Goal: Task Accomplishment & Management: Manage account settings

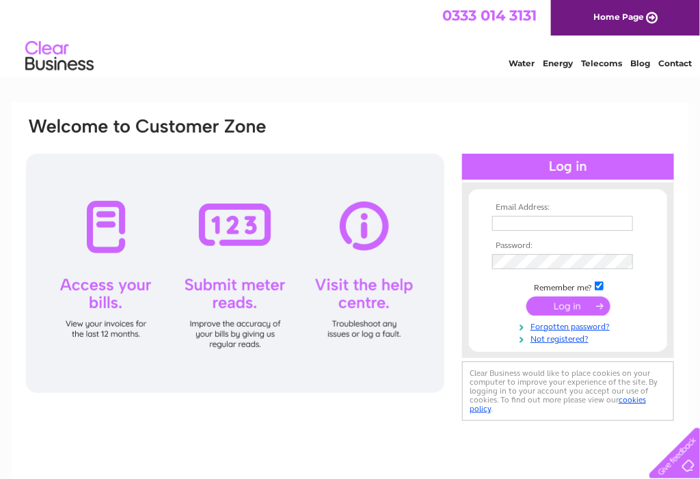
type input "[EMAIL_ADDRESS][DOMAIN_NAME]"
click at [579, 305] on input "submit" at bounding box center [568, 306] width 84 height 19
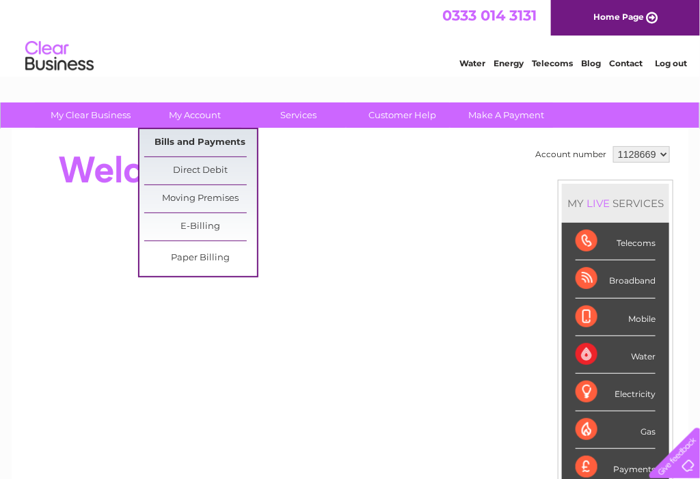
click at [197, 135] on link "Bills and Payments" at bounding box center [200, 142] width 113 height 27
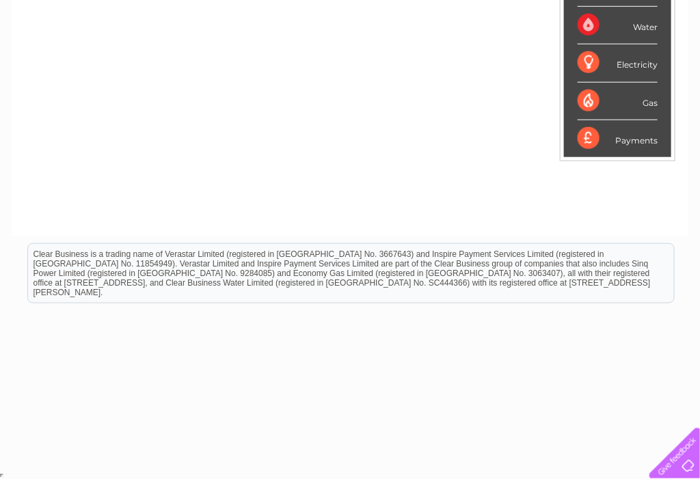
scroll to position [42, 0]
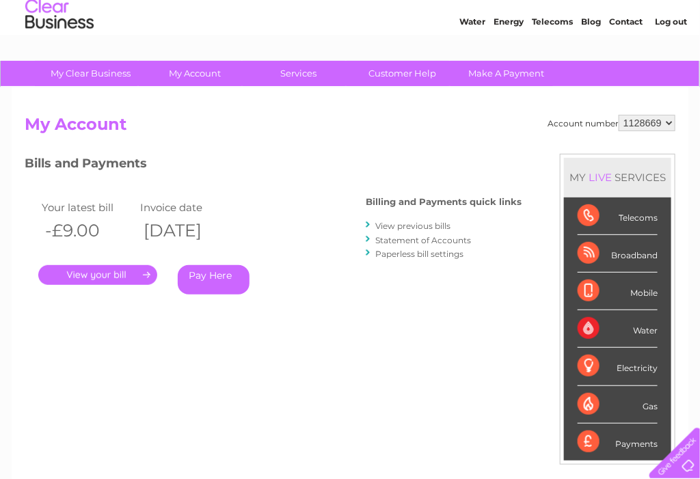
click at [103, 275] on link "." at bounding box center [97, 275] width 119 height 20
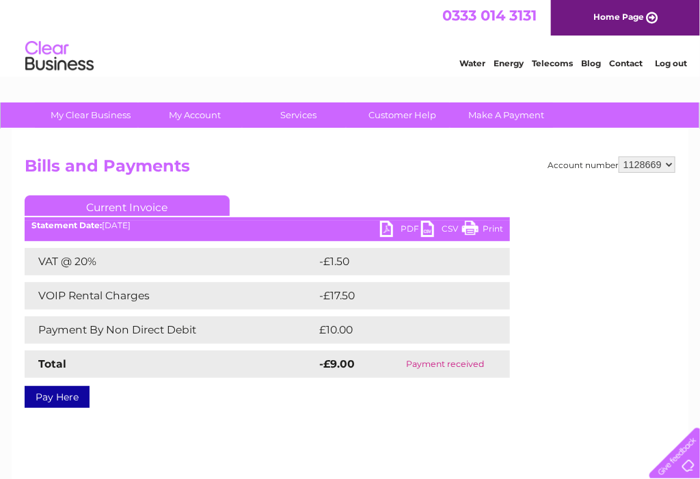
click at [402, 225] on link "PDF" at bounding box center [400, 231] width 41 height 20
